Goal: Task Accomplishment & Management: Complete application form

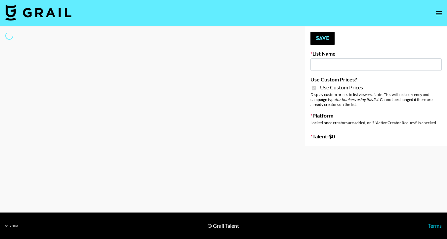
type input "HaruHaru Wonder 15/10"
checkbox input "true"
select select "Brand"
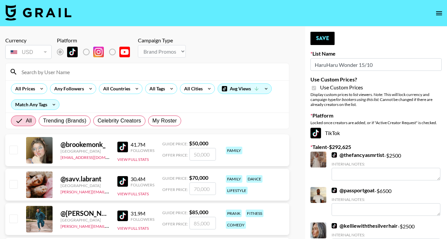
click at [111, 70] on input at bounding box center [152, 72] width 268 height 11
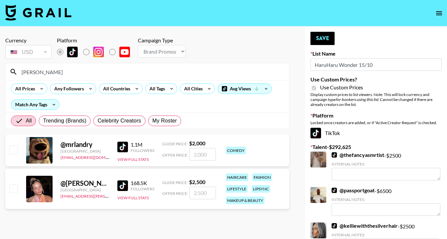
type input "landry"
click at [9, 189] on input "checkbox" at bounding box center [13, 188] width 8 height 8
checkbox input "true"
type input "2500"
click at [315, 42] on button "Save" at bounding box center [323, 38] width 24 height 13
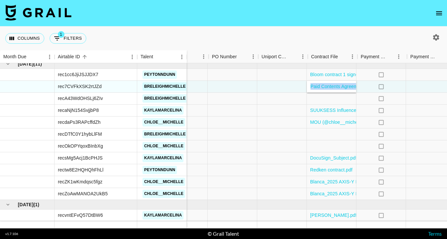
scroll to position [378, 517]
click at [441, 13] on icon "open drawer" at bounding box center [440, 13] width 6 height 4
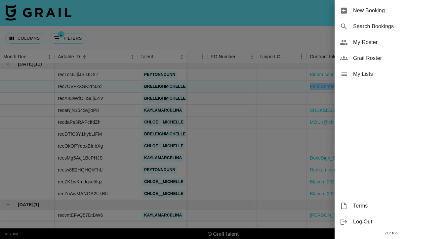
click at [396, 7] on span "New Booking" at bounding box center [397, 11] width 89 height 8
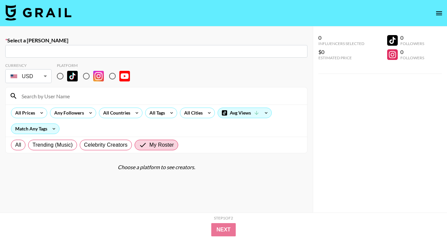
click at [212, 53] on input "text" at bounding box center [156, 52] width 295 height 8
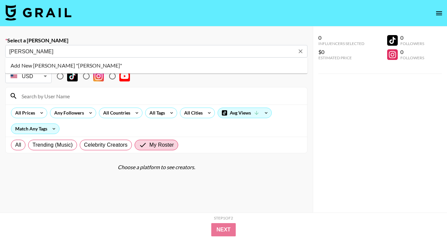
click at [107, 64] on li "Add New Booker "Stephanie M"" at bounding box center [156, 65] width 302 height 11
type input "Add New Booker "Stephanie M""
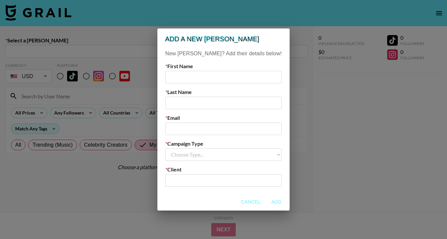
click at [201, 78] on input "text" at bounding box center [223, 77] width 116 height 13
type input "Stephanie"
click at [199, 102] on input "text" at bounding box center [223, 103] width 116 height 13
paste input "Macaulay"
type input "Macaulay"
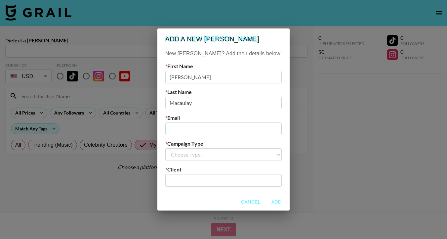
click at [196, 129] on input "email" at bounding box center [223, 128] width 116 height 13
type input "s"
paste input "[EMAIL_ADDRESS][DOMAIN_NAME]"
type input "[EMAIL_ADDRESS][DOMAIN_NAME]"
click at [204, 152] on select "Choose Type... Song Promos Brand Promos" at bounding box center [223, 154] width 116 height 13
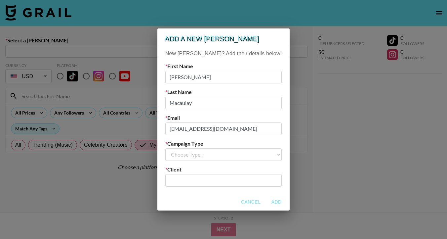
select select "Brand"
click at [179, 148] on select "Choose Type... Song Promos Brand Promos" at bounding box center [223, 154] width 116 height 13
click at [199, 179] on input "text" at bounding box center [223, 180] width 109 height 8
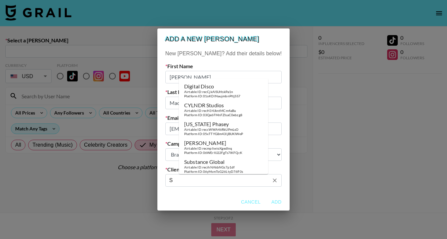
click at [198, 179] on input "S" at bounding box center [219, 180] width 100 height 8
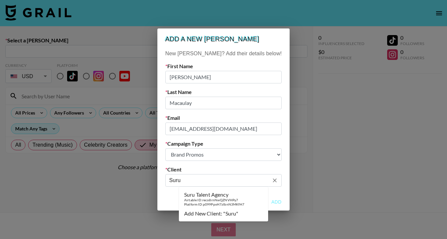
click at [202, 197] on div "Suru Talent Agency" at bounding box center [214, 194] width 60 height 7
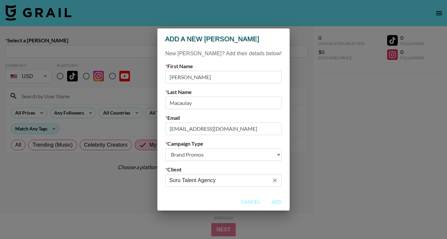
type input "Suru Talent Agency"
click at [266, 200] on button "Add" at bounding box center [276, 202] width 21 height 12
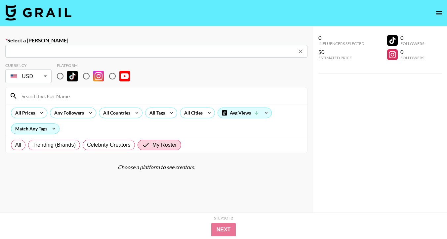
type input "steph@surutalentagency.com: Stephanie Macaulay -- Suru Talent Agency -- rhn9Yzx…"
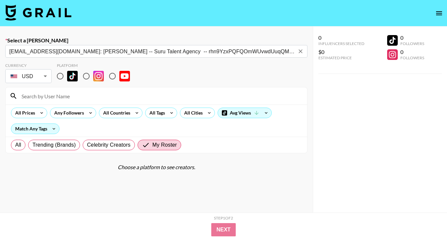
click at [60, 74] on input "radio" at bounding box center [60, 76] width 14 height 14
radio input "true"
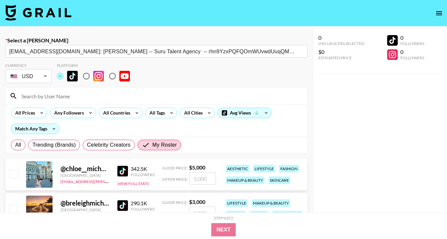
click at [58, 99] on input at bounding box center [161, 96] width 286 height 11
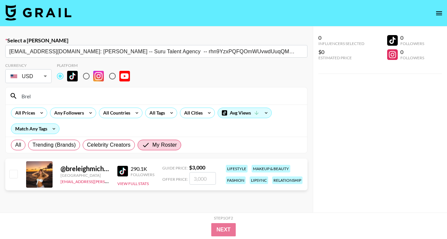
type input "Brel"
click at [14, 172] on input "checkbox" at bounding box center [13, 174] width 8 height 8
checkbox input "true"
type input "3000"
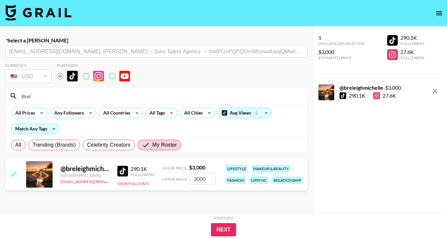
drag, startPoint x: 209, startPoint y: 178, endPoint x: 181, endPoint y: 177, distance: 27.5
click at [181, 177] on div "Offer Price: 3000" at bounding box center [189, 178] width 54 height 13
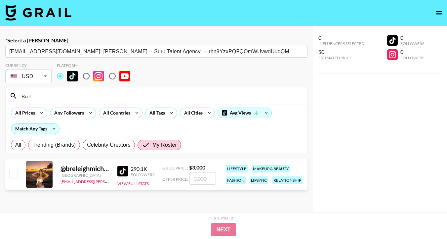
checkbox input "true"
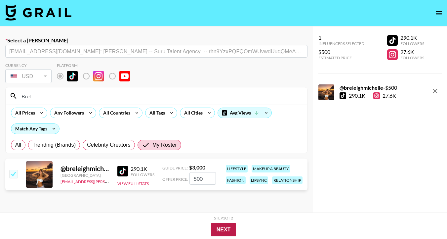
type input "500"
click at [226, 227] on button "Next" at bounding box center [223, 229] width 25 height 13
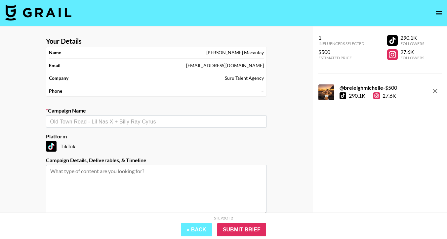
click at [120, 124] on input "text" at bounding box center [156, 122] width 213 height 8
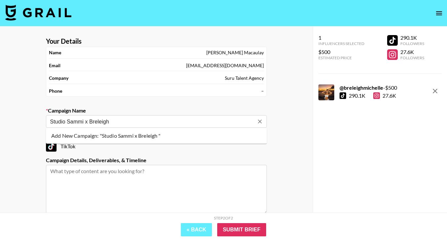
click at [115, 135] on li "Add New Campaign: "Studio Sammi x Breleigh "" at bounding box center [156, 135] width 221 height 11
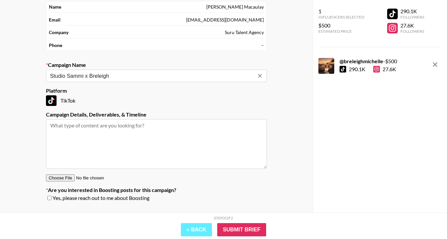
scroll to position [48, 0]
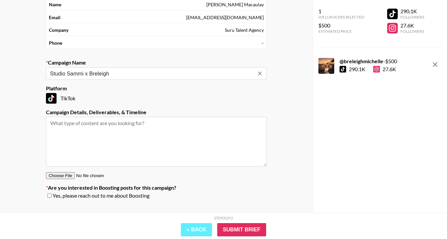
drag, startPoint x: 115, startPoint y: 73, endPoint x: 91, endPoint y: 73, distance: 23.8
click at [91, 73] on input "Studio Sammi x Breleigh" at bounding box center [152, 74] width 204 height 8
click at [115, 87] on li "Add New Campaign: "Studio Sammi x @breleighmichelle"" at bounding box center [156, 87] width 221 height 11
type input "Studio Sammi x @breleighmichelle"
click at [223, 228] on input "Submit Brief" at bounding box center [241, 229] width 49 height 13
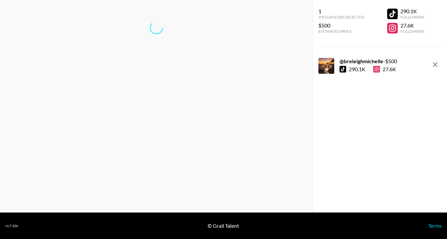
scroll to position [26, 0]
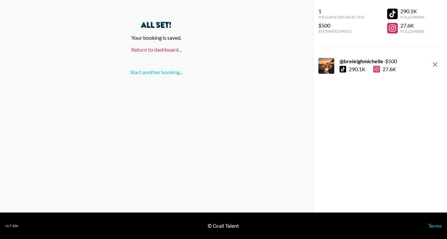
click at [167, 50] on link "Return to dashboard..." at bounding box center [156, 49] width 50 height 6
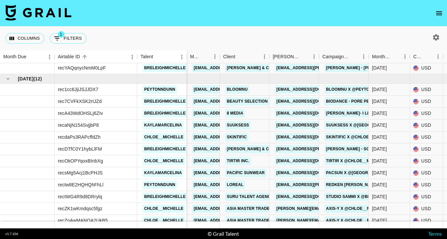
scroll to position [366, 0]
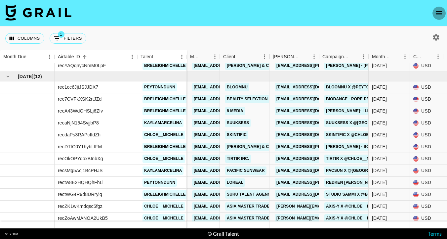
click at [441, 17] on icon "open drawer" at bounding box center [440, 13] width 8 height 8
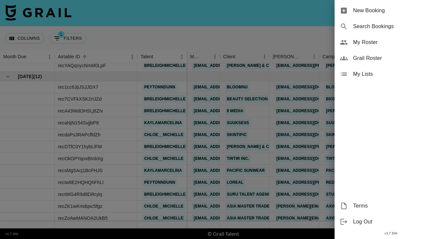
click at [362, 7] on span "New Booking" at bounding box center [397, 11] width 89 height 8
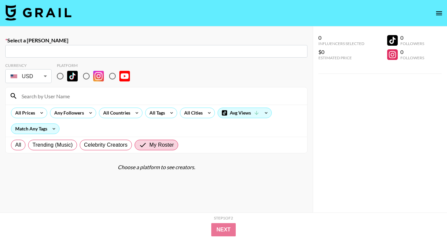
click at [174, 52] on input "text" at bounding box center [156, 52] width 295 height 8
click at [162, 50] on input "text" at bounding box center [156, 52] width 295 height 8
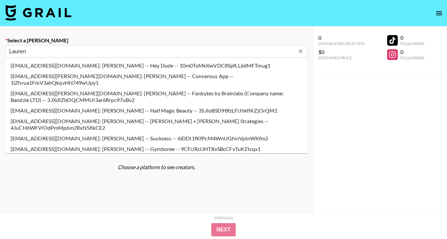
type input "lauren@suuksess.com: Lauren Hsiao -- Suuksess -- 6lDDI1fKfPcM4WnUGNnVptnWXfm2"
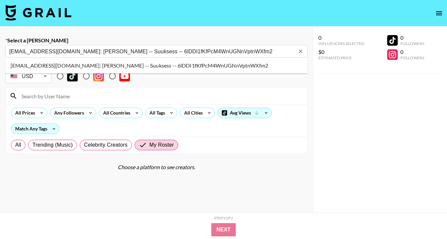
click at [102, 66] on li "lauren@suuksess.com: Lauren Hsiao -- Suuksess -- 6lDDI1fKfPcM4WnUGNnVptnWXfm2" at bounding box center [156, 65] width 302 height 11
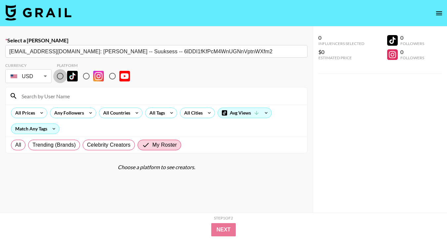
click at [60, 79] on input "radio" at bounding box center [60, 76] width 14 height 14
radio input "true"
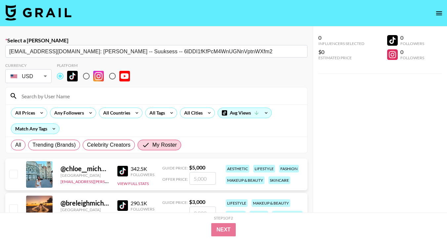
click at [60, 95] on input at bounding box center [161, 96] width 286 height 11
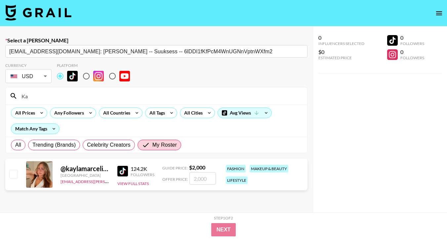
type input "Ka"
click at [9, 175] on div at bounding box center [13, 174] width 10 height 11
click at [22, 176] on div "@ kaylamarcelina United States lynken.morton@grail-talent.com 124.2K Followers …" at bounding box center [156, 175] width 302 height 32
click at [14, 175] on input "checkbox" at bounding box center [13, 174] width 8 height 8
checkbox input "true"
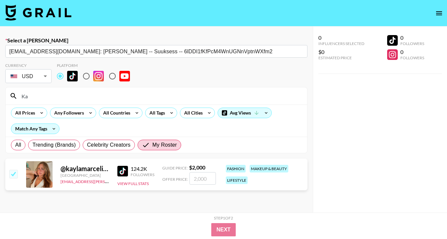
type input "2000"
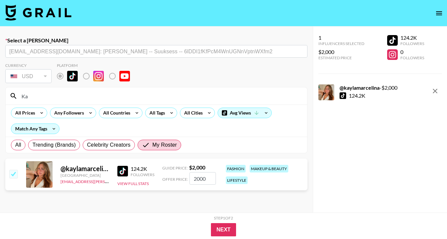
drag, startPoint x: 208, startPoint y: 180, endPoint x: 179, endPoint y: 179, distance: 29.1
click at [179, 180] on div "Offer Price: 2000" at bounding box center [189, 178] width 54 height 13
checkbox input "false"
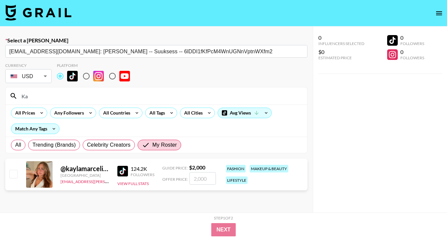
checkbox input "true"
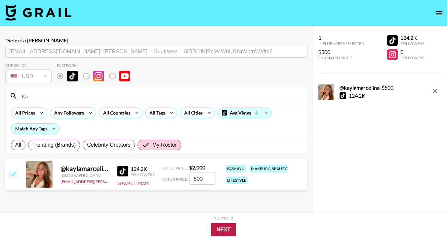
type input "500"
click at [224, 227] on button "Next" at bounding box center [223, 229] width 25 height 13
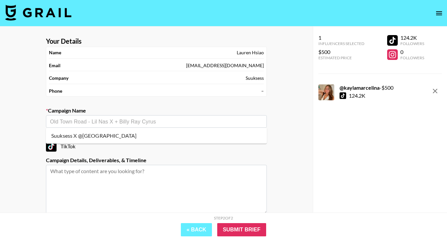
click at [134, 123] on input "text" at bounding box center [156, 122] width 213 height 8
click at [118, 132] on li "Suuksess X @[GEOGRAPHIC_DATA]" at bounding box center [156, 135] width 221 height 11
type input "Suuksess X @[GEOGRAPHIC_DATA]"
type textarea "TikTok --"
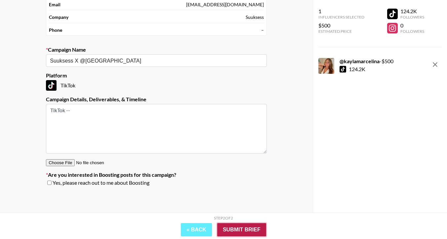
click at [242, 226] on input "Submit Brief" at bounding box center [241, 229] width 49 height 13
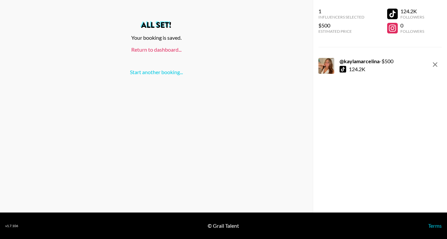
click at [166, 49] on link "Return to dashboard..." at bounding box center [156, 49] width 50 height 6
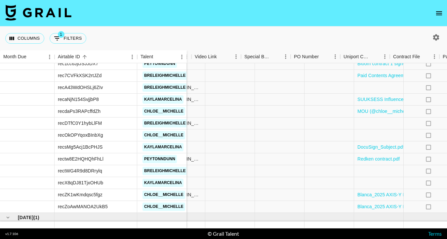
scroll to position [389, 602]
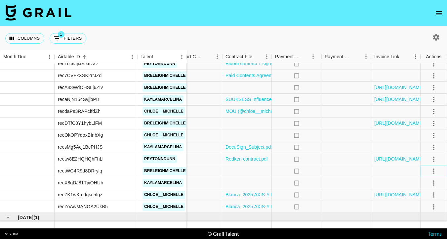
click at [434, 168] on icon "select merge strategy" at bounding box center [434, 171] width 8 height 8
click at [425, 110] on li "Confirm" at bounding box center [425, 109] width 43 height 12
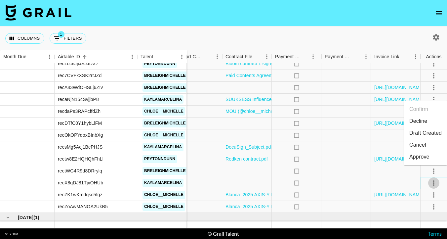
click at [434, 182] on icon "select merge strategy" at bounding box center [434, 183] width 8 height 8
click at [422, 117] on li "Confirm" at bounding box center [425, 121] width 43 height 12
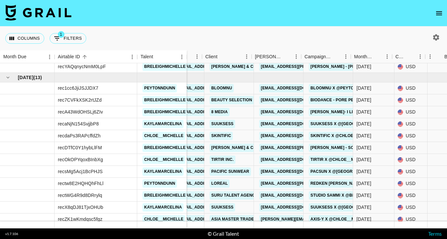
scroll to position [365, 0]
